Goal: Information Seeking & Learning: Learn about a topic

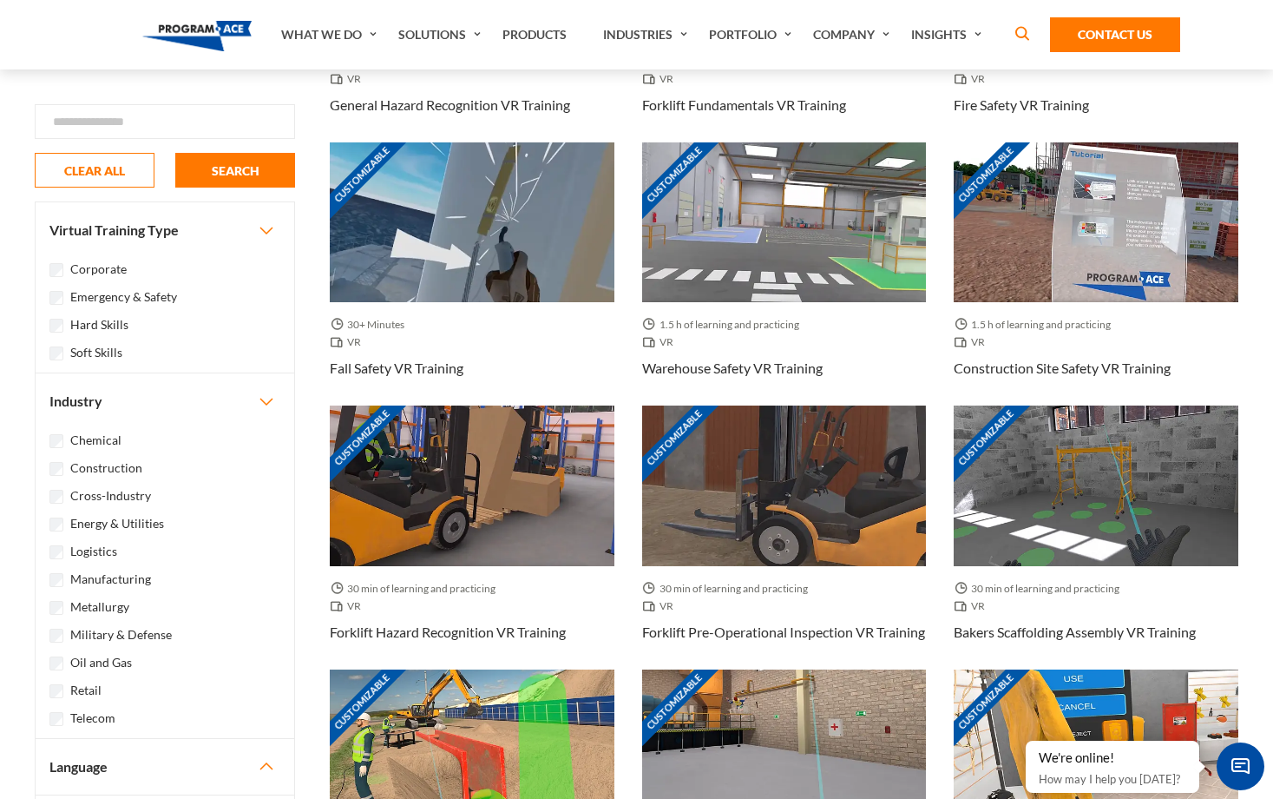
scroll to position [858, 0]
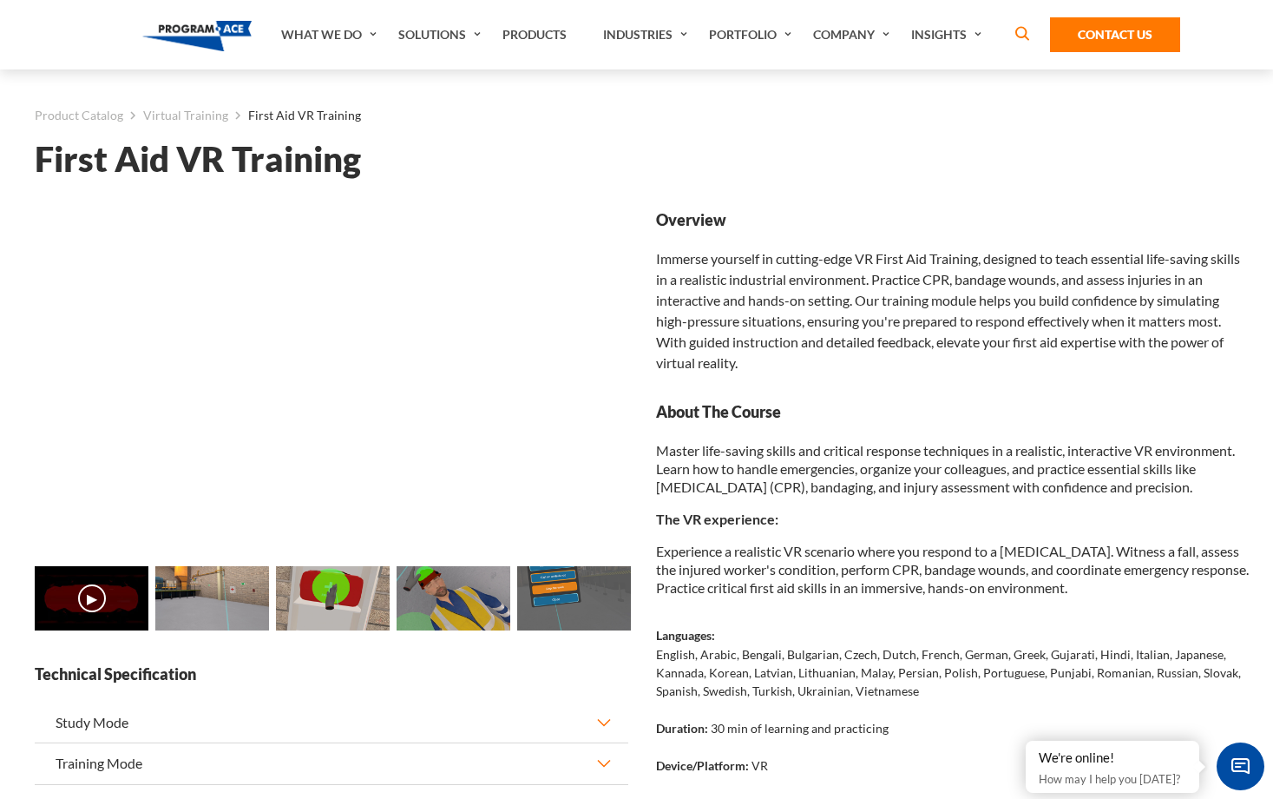
click at [190, 608] on img at bounding box center [212, 598] width 114 height 64
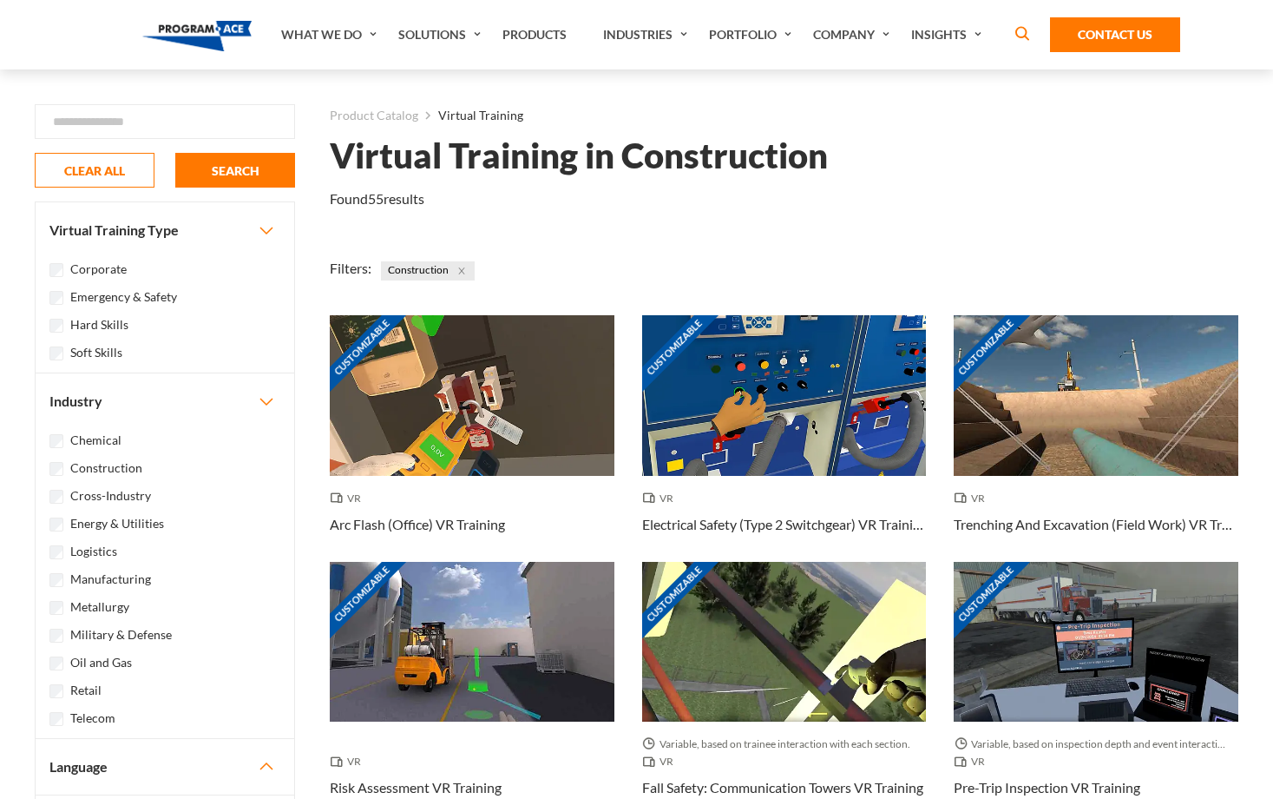
scroll to position [858, 0]
